Goal: Information Seeking & Learning: Learn about a topic

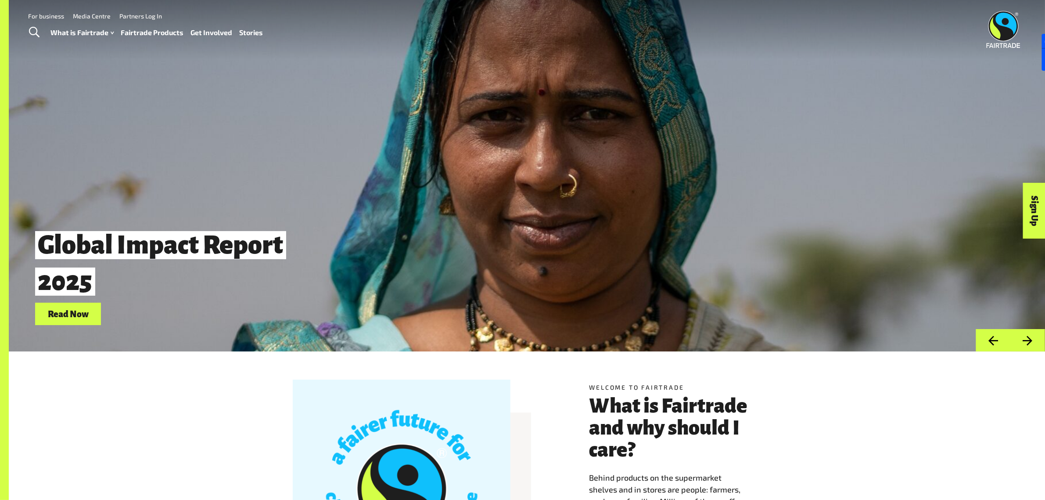
click at [137, 33] on link "Fairtrade Products" at bounding box center [152, 32] width 63 height 13
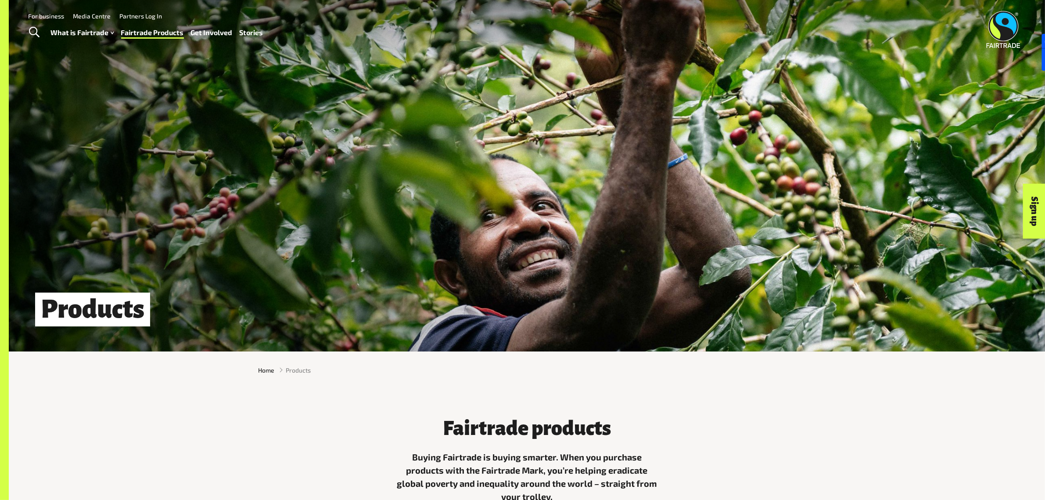
click at [141, 34] on link "Fairtrade Products" at bounding box center [152, 32] width 63 height 13
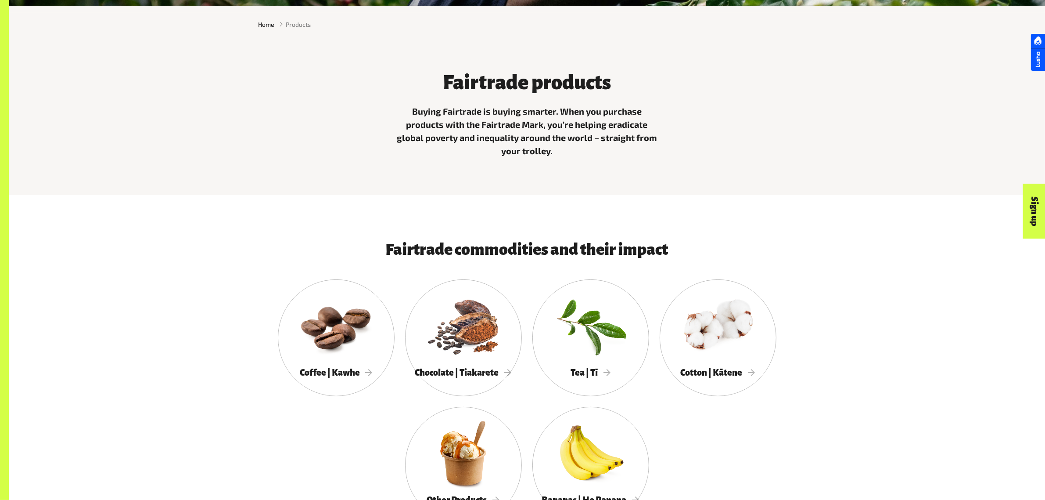
scroll to position [384, 0]
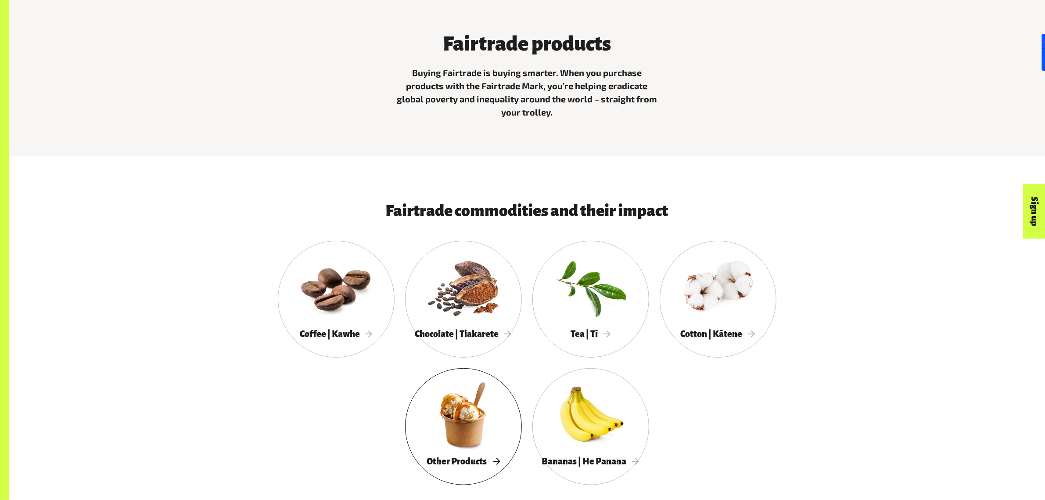
click at [453, 435] on div at bounding box center [463, 414] width 117 height 76
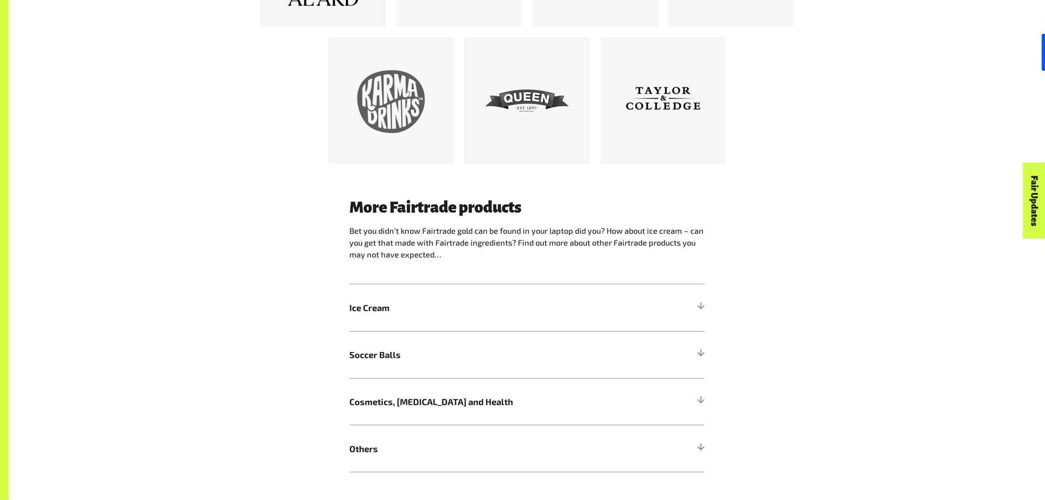
scroll to position [768, 0]
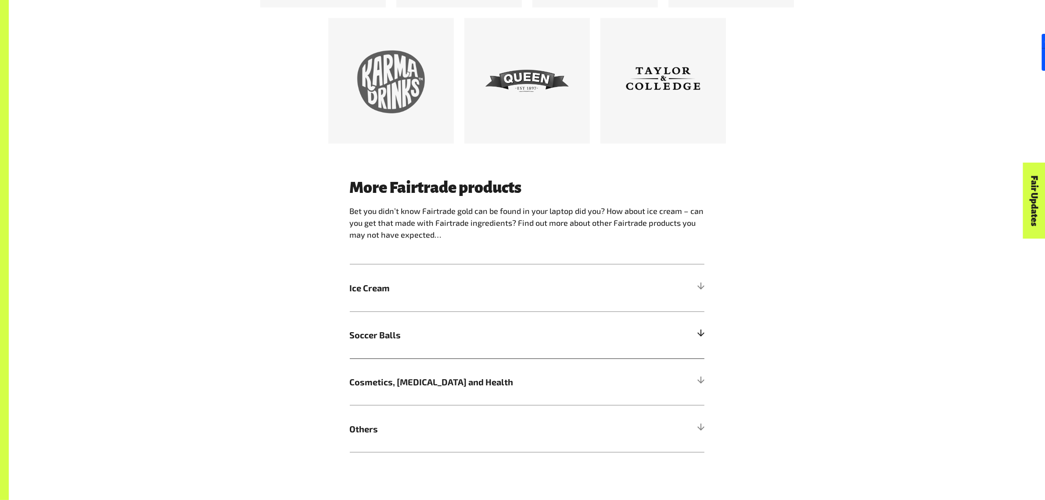
click at [400, 339] on span "Soccer Balls" at bounding box center [483, 334] width 266 height 13
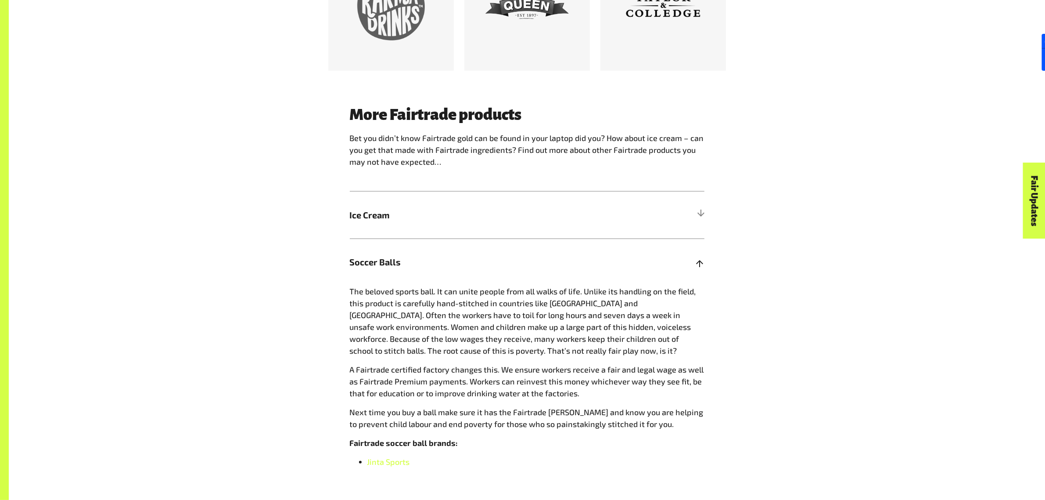
scroll to position [988, 0]
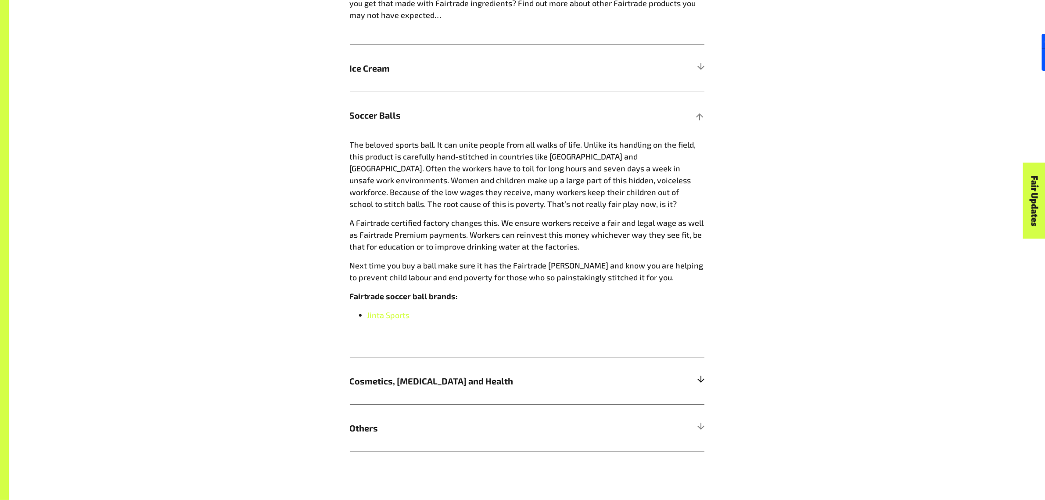
click at [399, 379] on span "Cosmetics, [MEDICAL_DATA] and Health" at bounding box center [483, 380] width 266 height 13
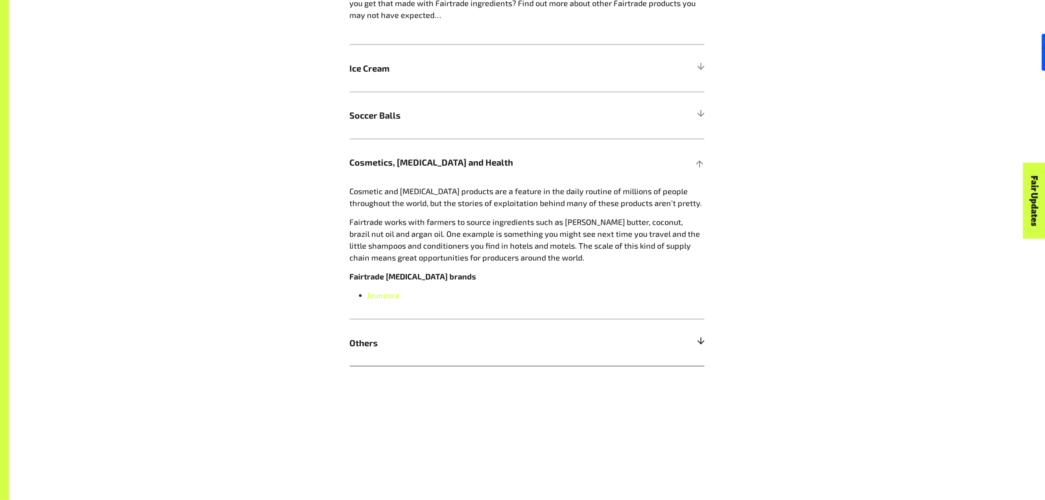
click at [371, 349] on span "Others" at bounding box center [483, 342] width 266 height 13
